Goal: Task Accomplishment & Management: Manage account settings

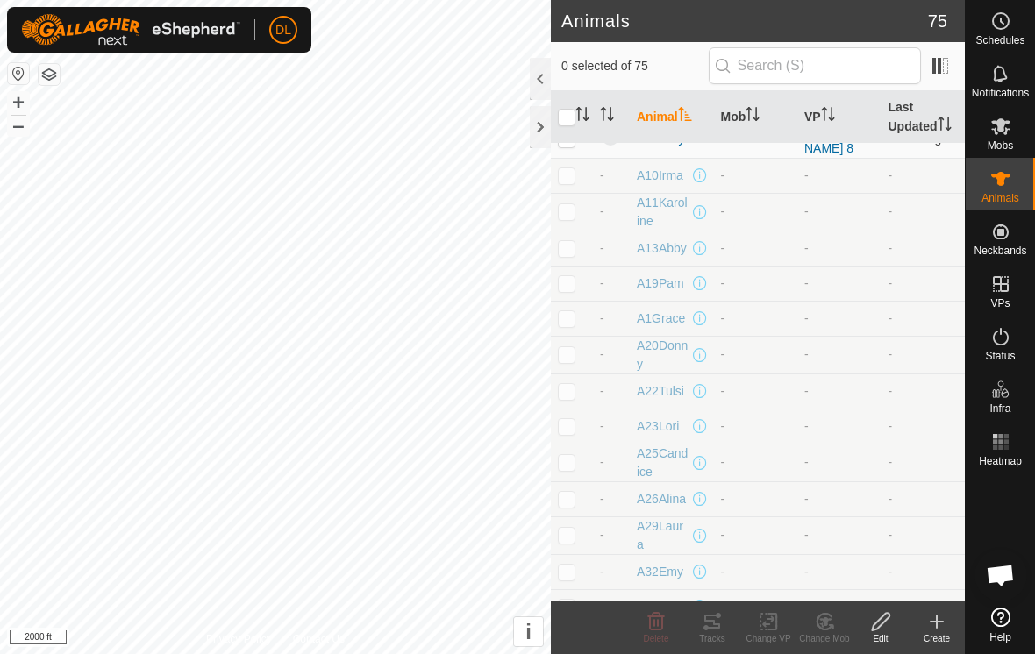
scroll to position [2215, 0]
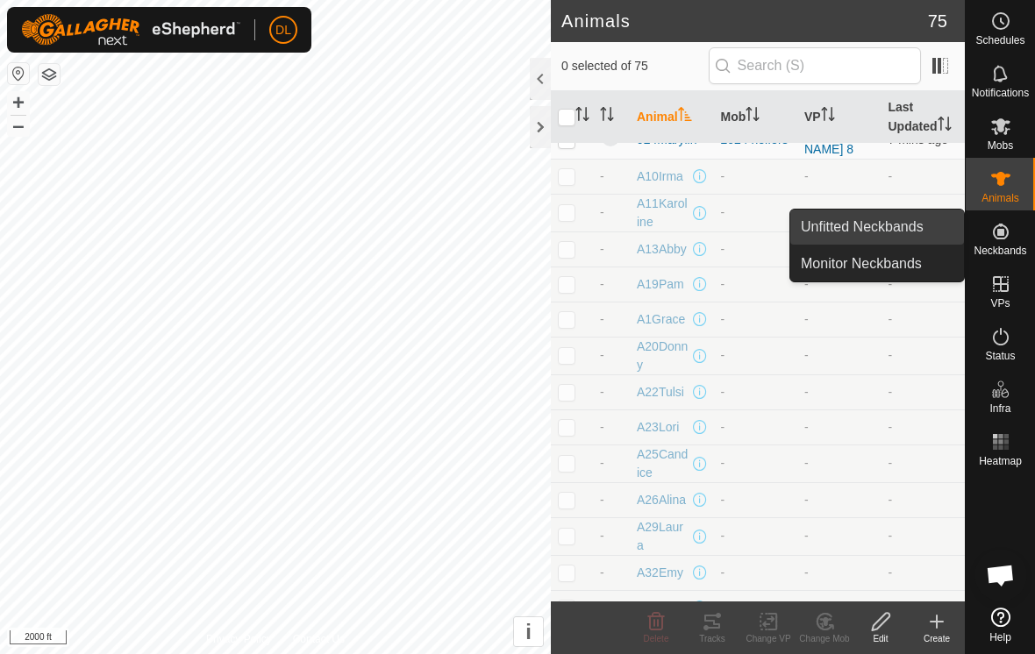
click at [880, 230] on link "Unfitted Neckbands" at bounding box center [877, 227] width 174 height 35
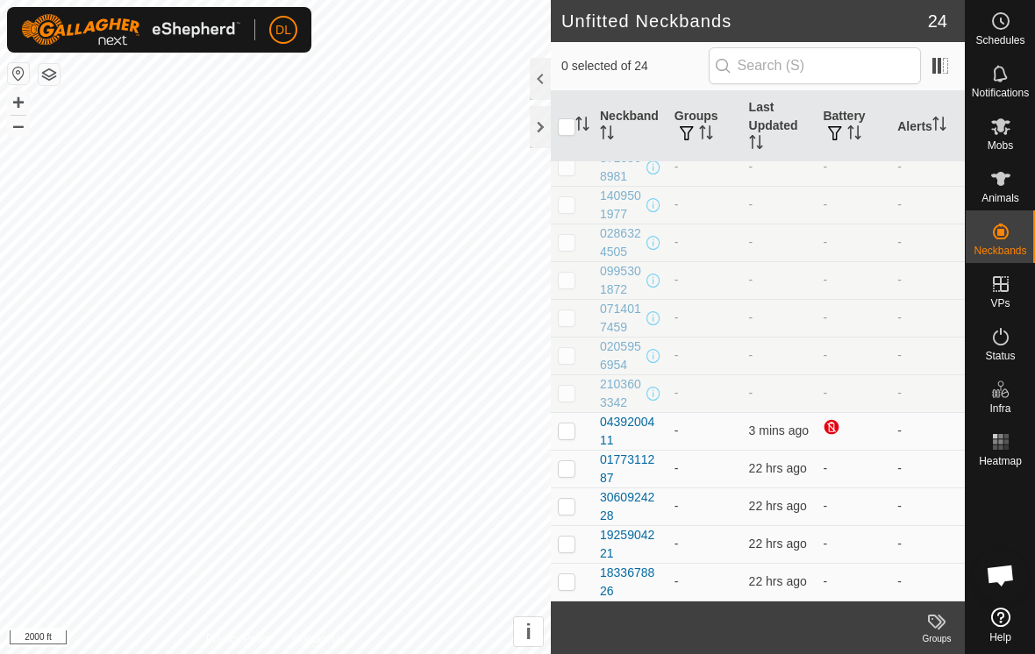
scroll to position [466, 0]
click at [564, 438] on p-checkbox at bounding box center [567, 431] width 18 height 14
checkbox input "true"
click at [564, 473] on p-checkbox at bounding box center [567, 468] width 18 height 14
checkbox input "true"
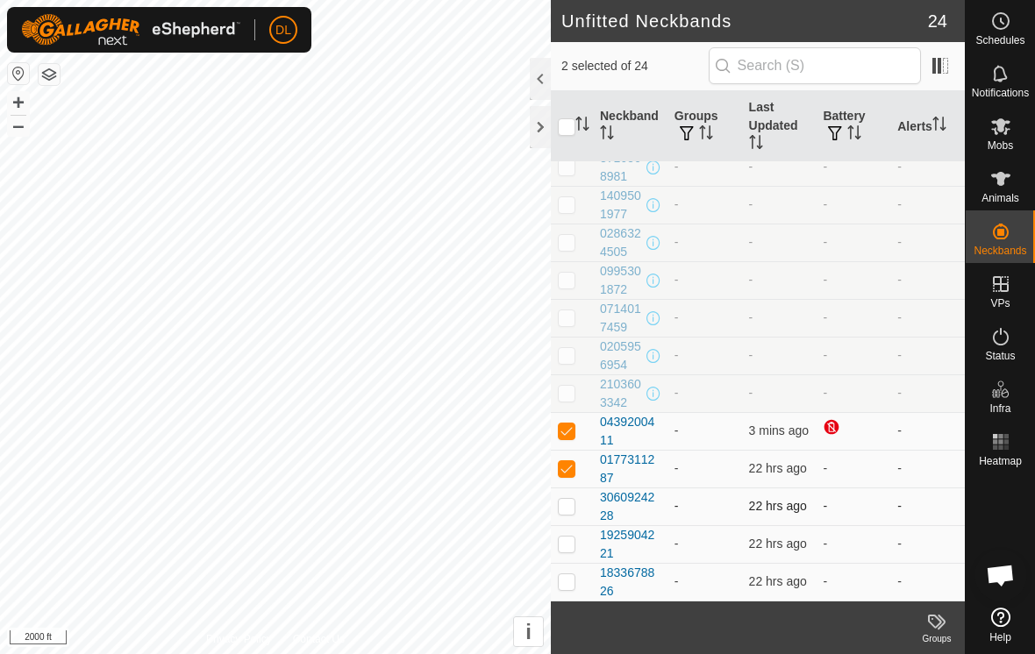
click at [567, 502] on p-checkbox at bounding box center [567, 506] width 18 height 14
checkbox input "true"
click at [567, 548] on p-checkbox at bounding box center [567, 544] width 18 height 14
checkbox input "true"
click at [570, 588] on p-checkbox at bounding box center [567, 581] width 18 height 14
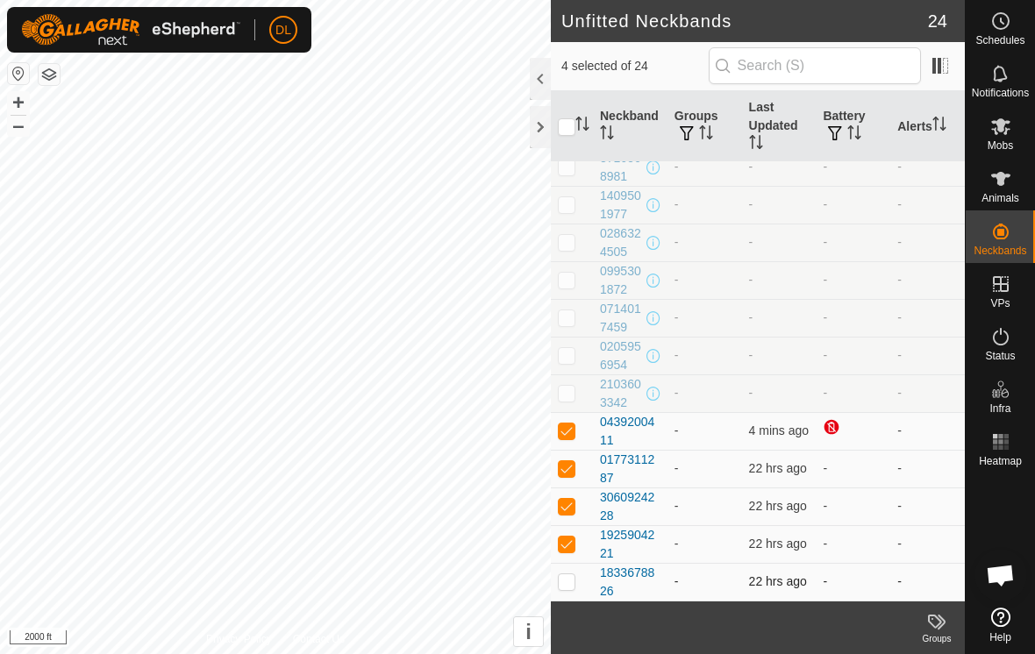
checkbox input "true"
click at [567, 431] on p-checkbox at bounding box center [567, 431] width 18 height 14
checkbox input "false"
click at [570, 469] on p-checkbox at bounding box center [567, 468] width 18 height 14
checkbox input "false"
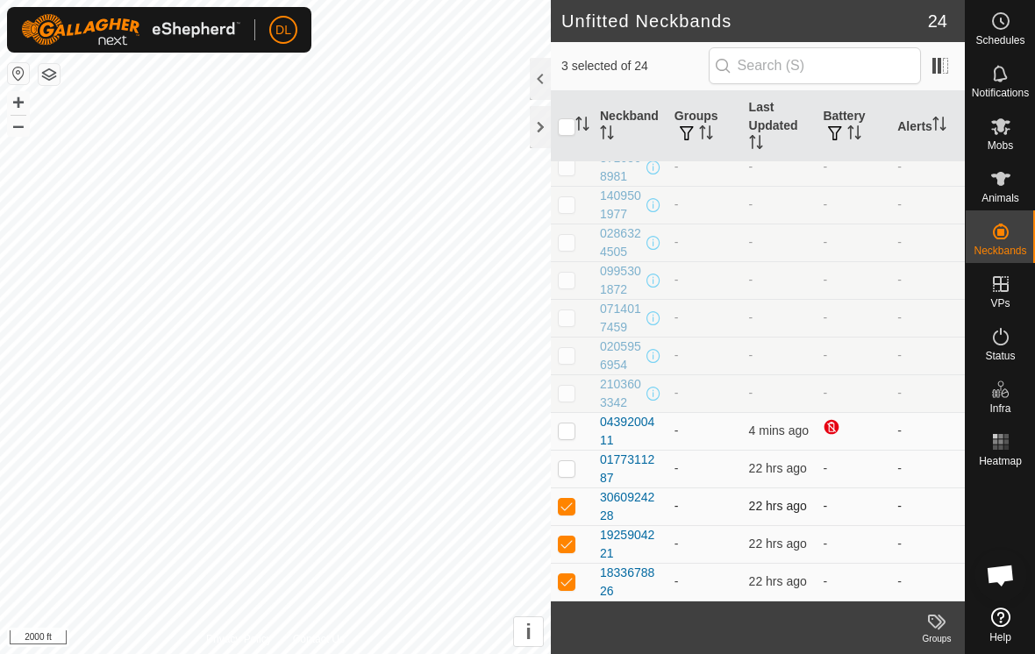
click at [570, 499] on p-checkbox at bounding box center [567, 506] width 18 height 14
checkbox input "false"
click at [566, 548] on p-checkbox at bounding box center [567, 544] width 18 height 14
checkbox input "false"
click at [568, 588] on p-checkbox at bounding box center [567, 581] width 18 height 14
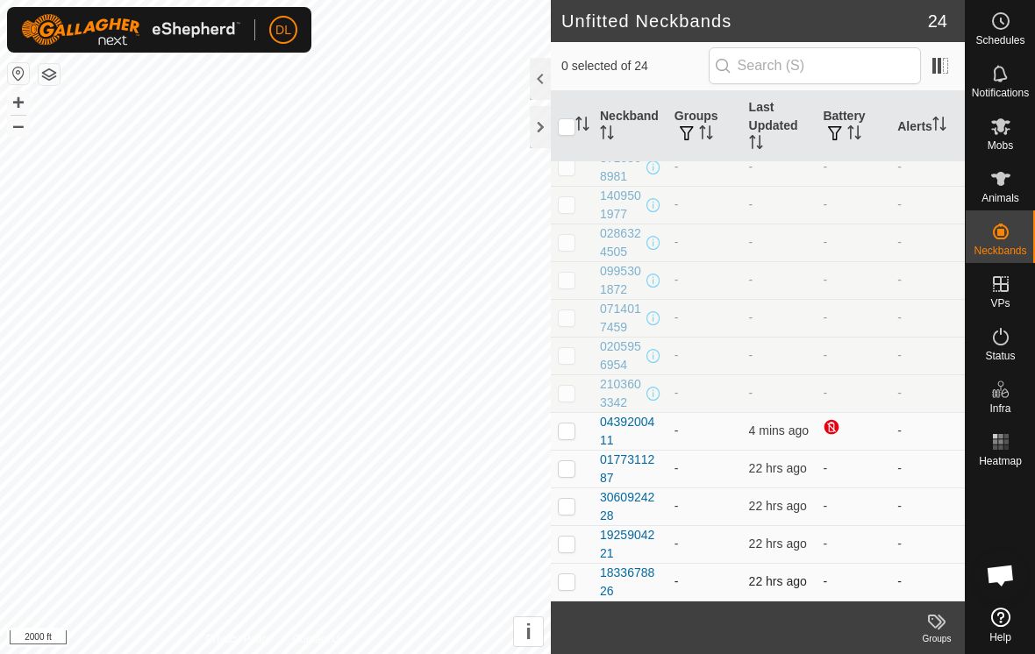
checkbox input "false"
click at [535, 80] on div at bounding box center [540, 79] width 21 height 42
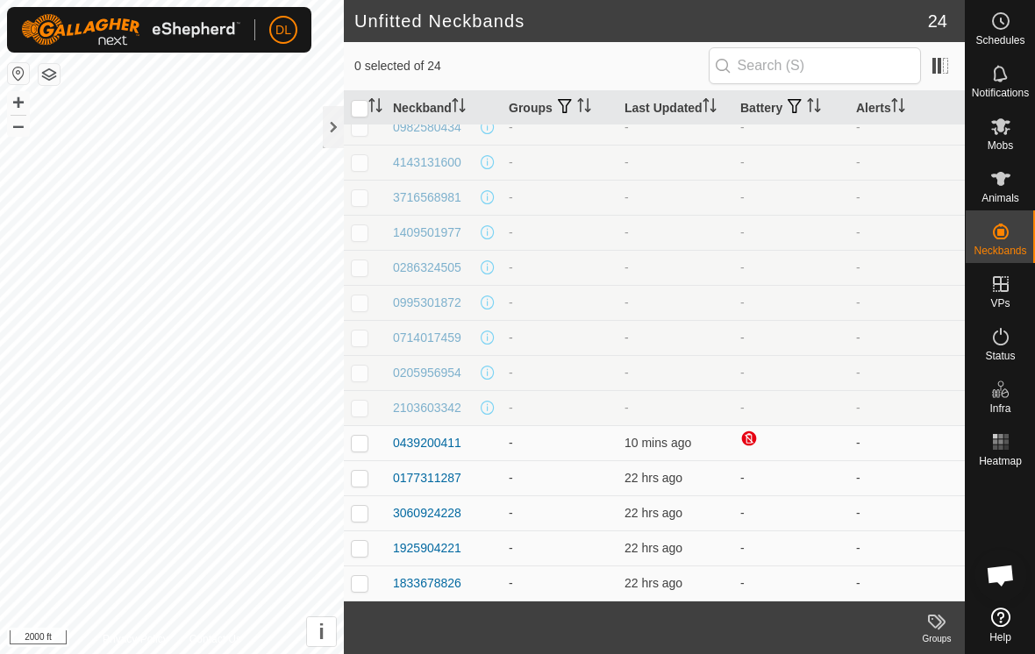
scroll to position [366, 0]
click at [366, 409] on p-checkbox at bounding box center [360, 408] width 18 height 14
checkbox input "true"
click at [361, 374] on p-checkbox at bounding box center [360, 373] width 18 height 14
checkbox input "true"
